Goal: Find specific page/section: Find specific page/section

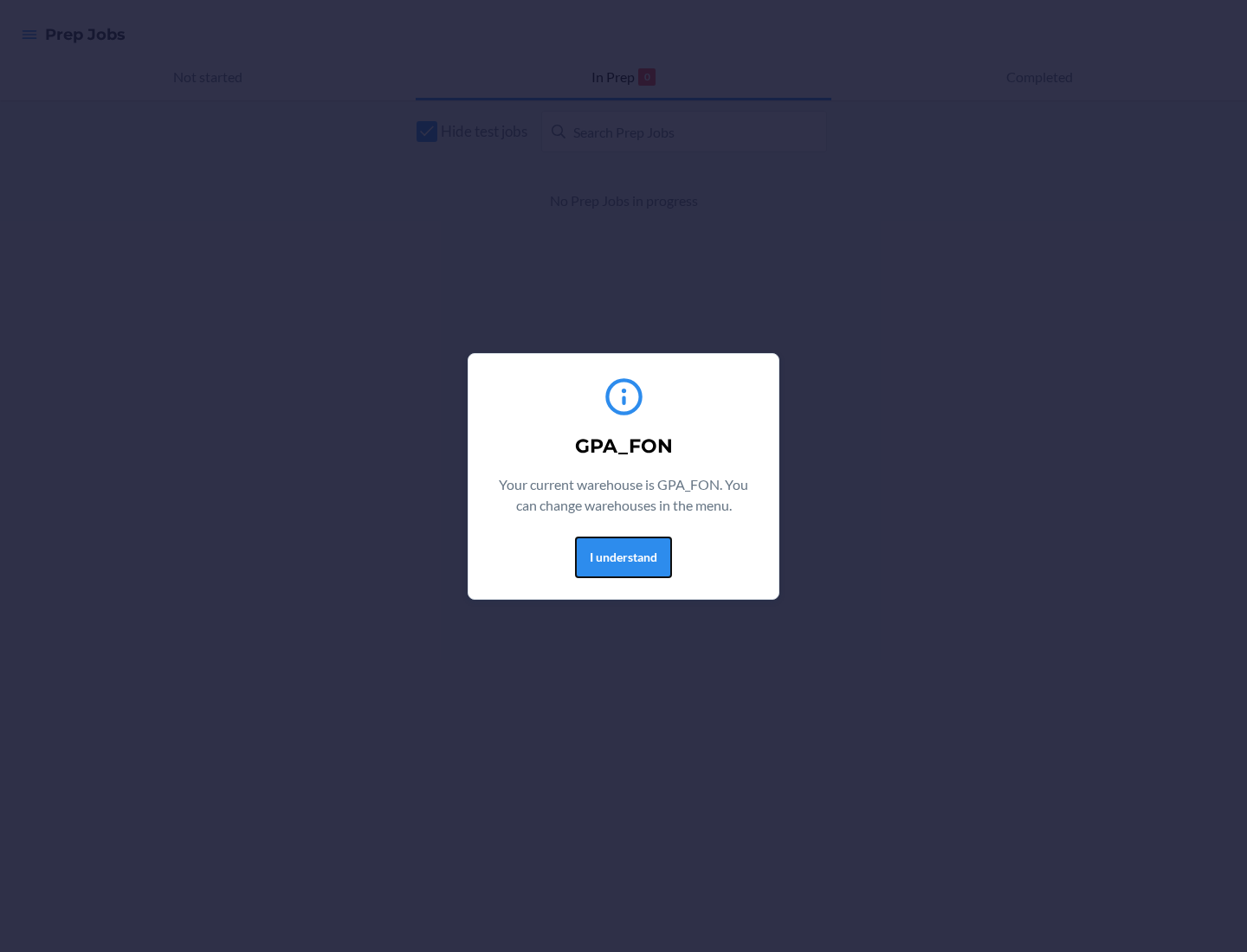
click at [622, 557] on button "I understand" at bounding box center [623, 557] width 97 height 41
